Goal: Download file/media

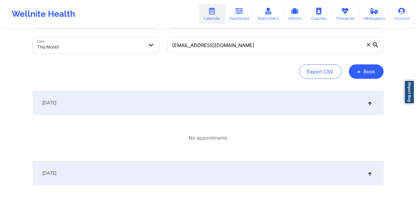
scroll to position [27, 0]
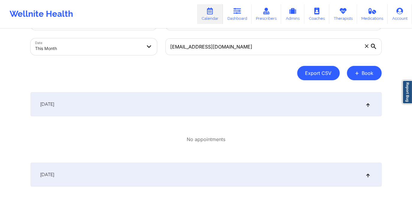
click at [317, 73] on button "Export CSV" at bounding box center [318, 73] width 43 height 14
select select "2025-8"
select select "2025-9"
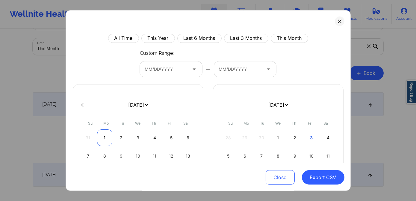
click at [101, 138] on div "1" at bounding box center [104, 137] width 15 height 17
select select "2025-8"
select select "2025-9"
select select "2025-8"
select select "2025-9"
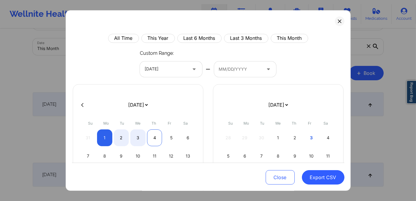
select select "2025-8"
select select "2025-9"
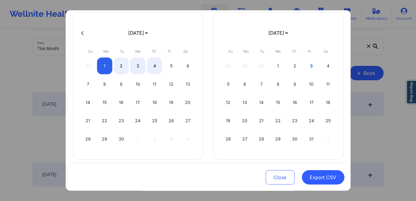
scroll to position [75, 0]
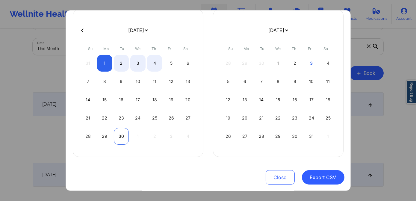
select select "2025-8"
select select "2025-9"
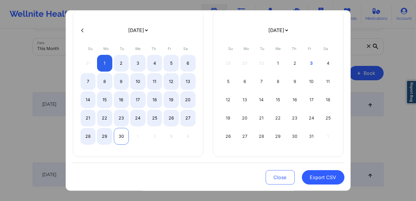
click at [123, 135] on div "30" at bounding box center [121, 136] width 15 height 17
select select "2025-8"
select select "2025-9"
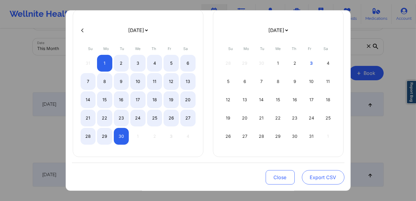
click at [311, 172] on button "Export CSV" at bounding box center [323, 177] width 43 height 14
select select "2025-8"
select select "2025-9"
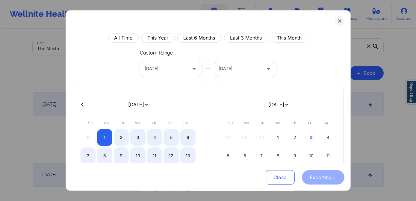
scroll to position [0, 0]
